Goal: Transaction & Acquisition: Purchase product/service

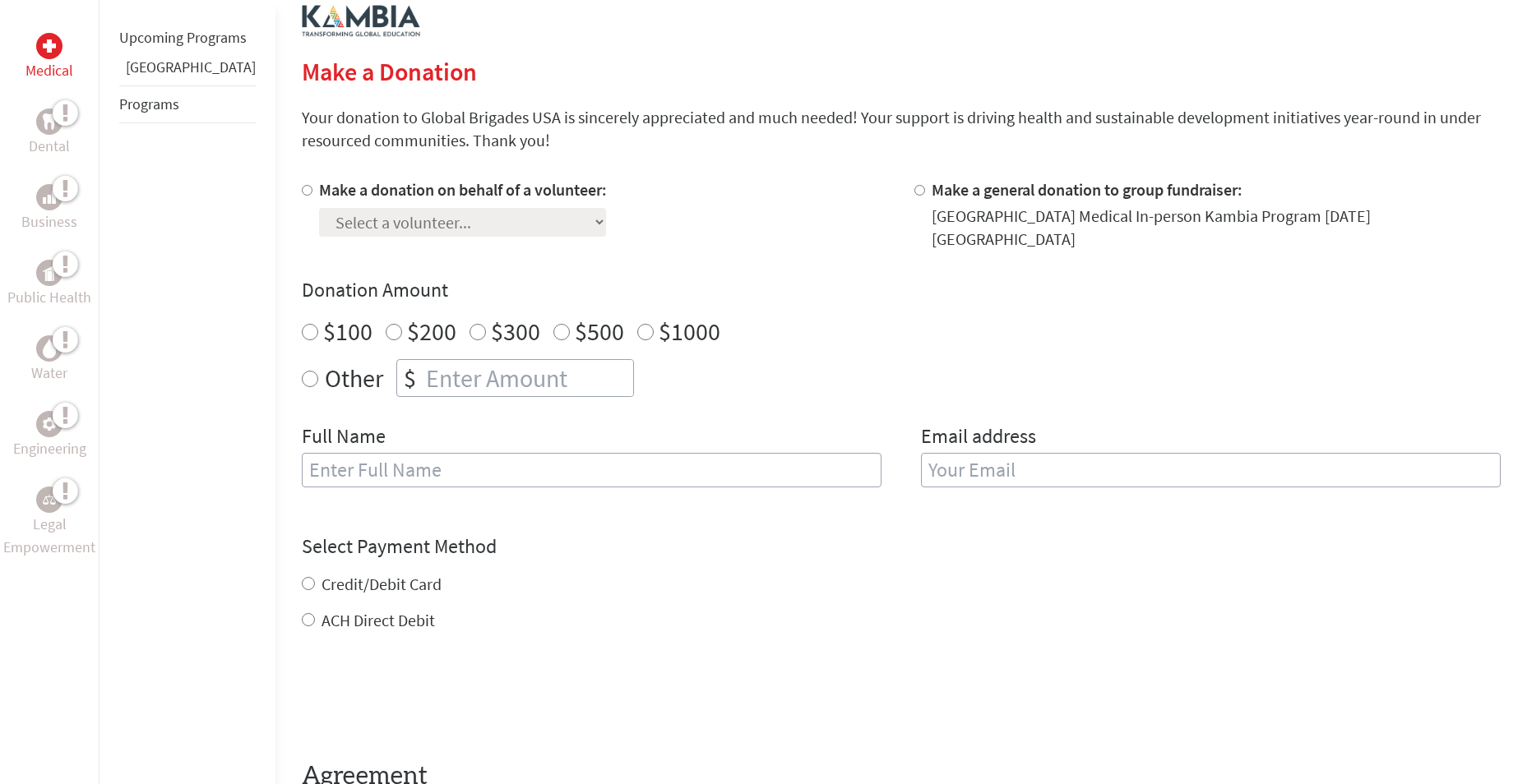
scroll to position [312, 0]
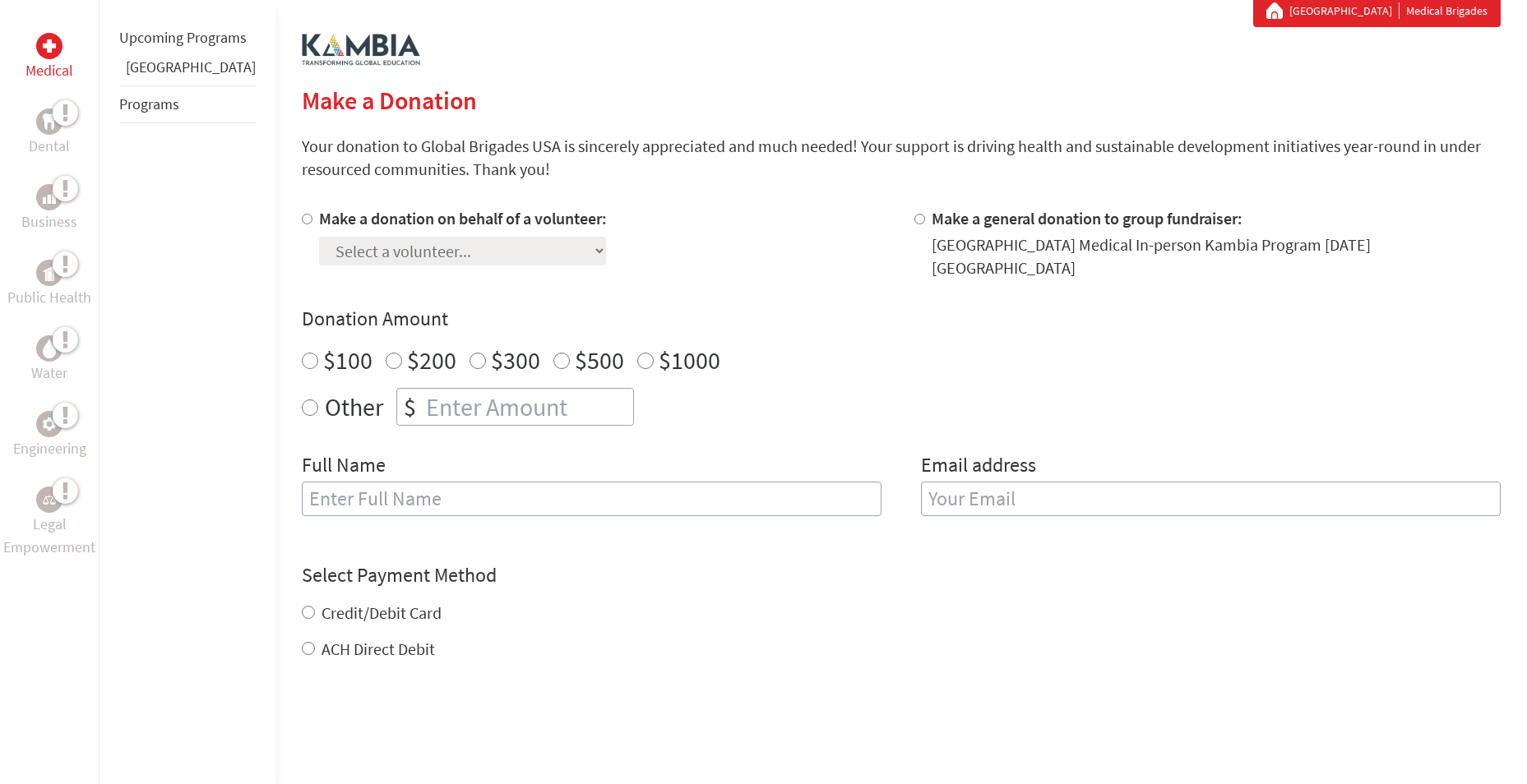
click at [302, 219] on input "Make a donation on behalf of a volunteer:" at bounding box center [308, 219] width 11 height 11
radio input "true"
click at [524, 247] on select "Select a volunteer... [PERSON_NAME] [PERSON_NAME] [PERSON_NAME] [PERSON_NAME]" at bounding box center [462, 251] width 287 height 29
select select "B9263963-8B55-11F0-9E6E-42010A400005"
click at [319, 237] on select "Select a volunteer... [PERSON_NAME] [PERSON_NAME] [PERSON_NAME] [PERSON_NAME]" at bounding box center [462, 251] width 287 height 29
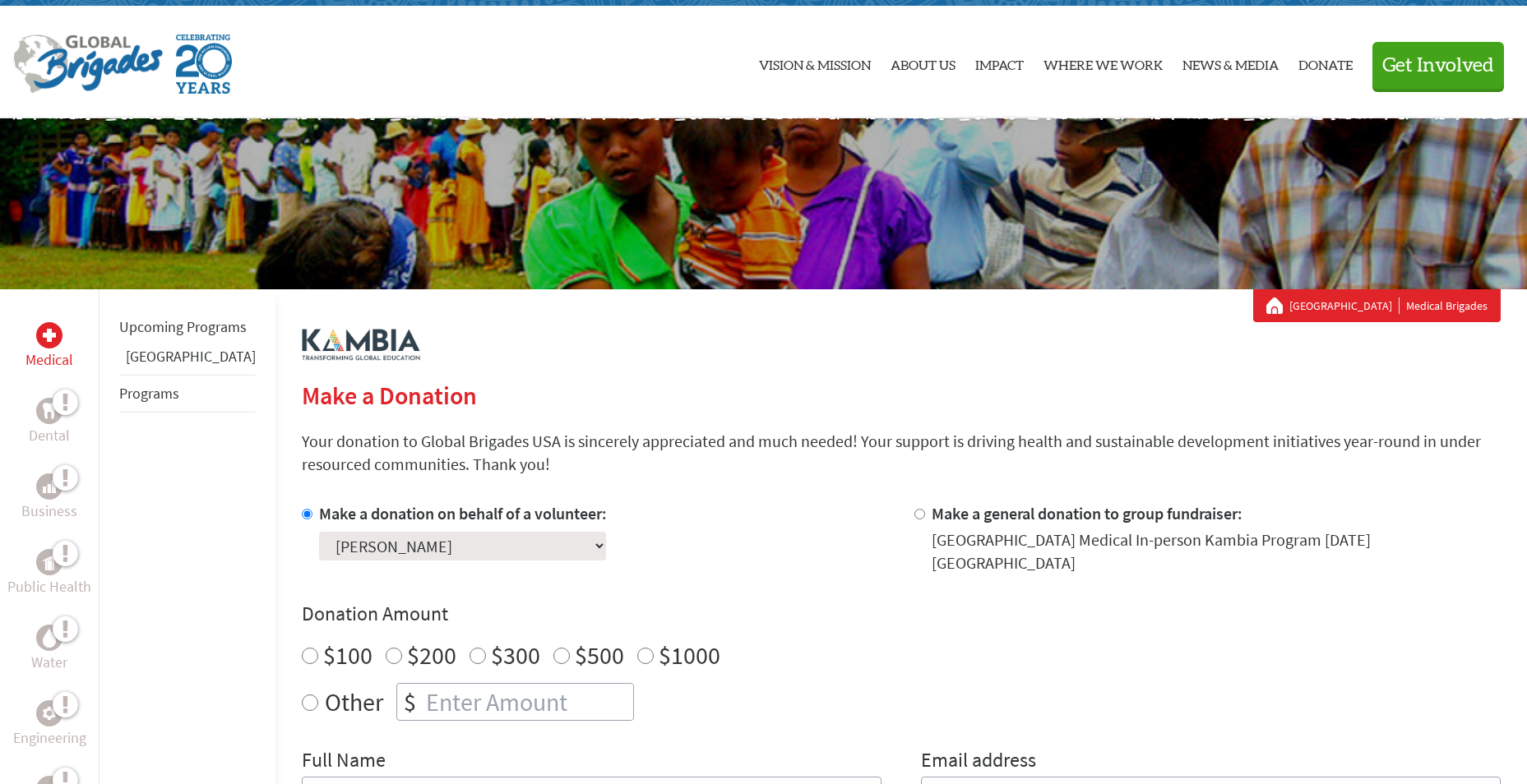
scroll to position [0, 0]
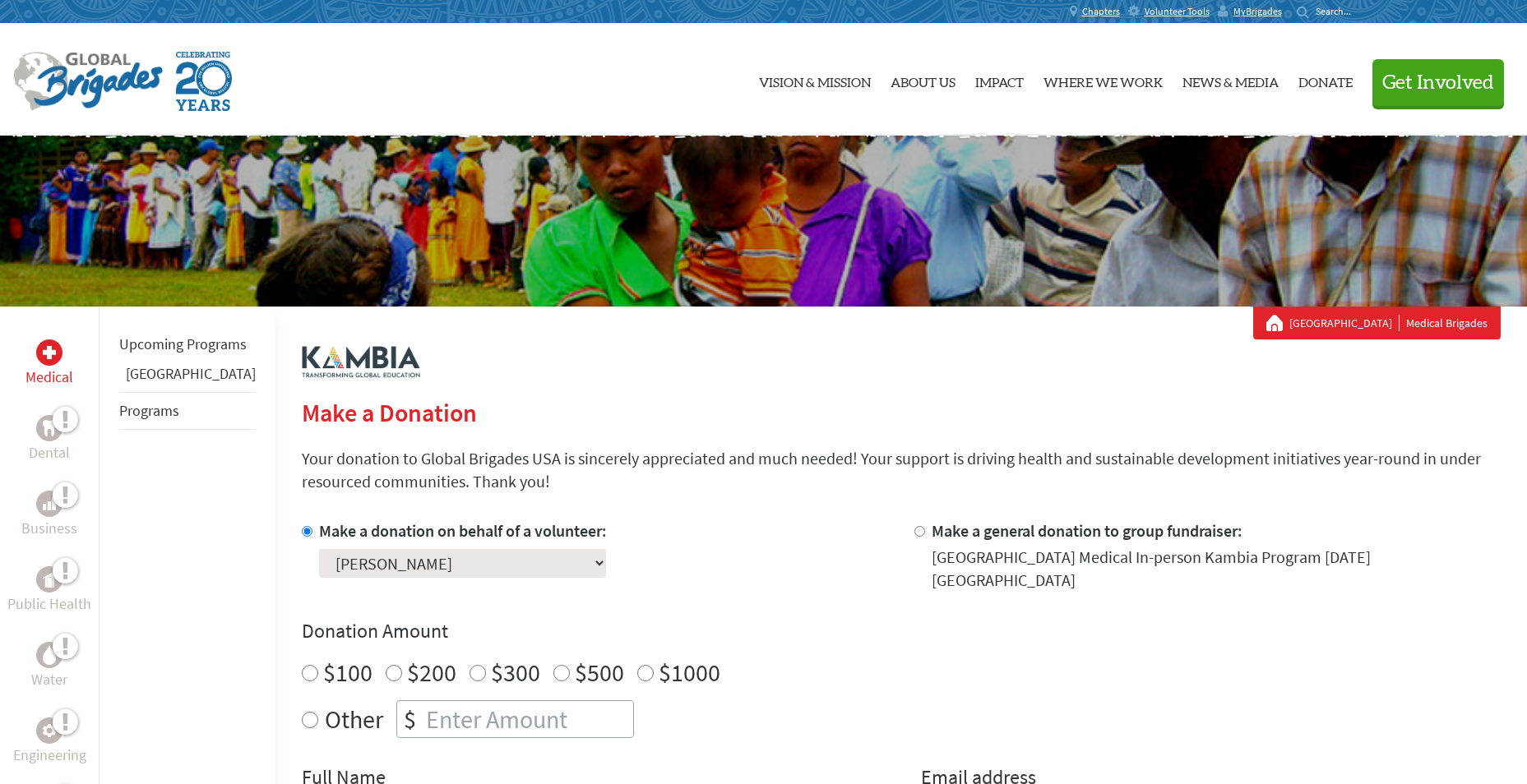
click at [302, 534] on input "Make a donation on behalf of a volunteer:" at bounding box center [308, 532] width 11 height 11
click at [302, 532] on input "Make a donation on behalf of a volunteer:" at bounding box center [308, 532] width 11 height 11
click at [302, 530] on input "Make a donation on behalf of a volunteer:" at bounding box center [308, 532] width 11 height 11
